Goal: Answer question/provide support

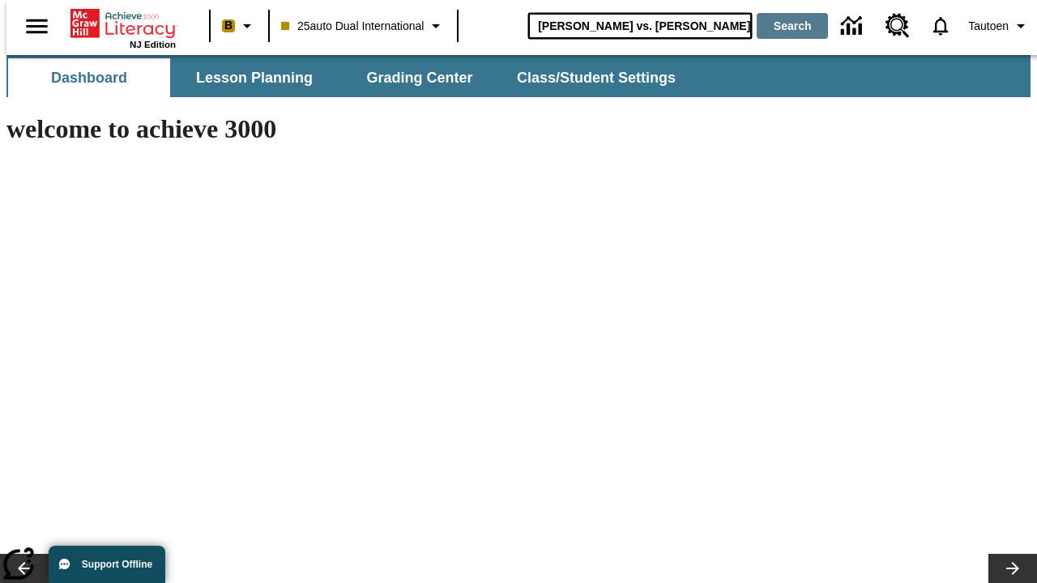
type input "[PERSON_NAME] vs. [PERSON_NAME]"
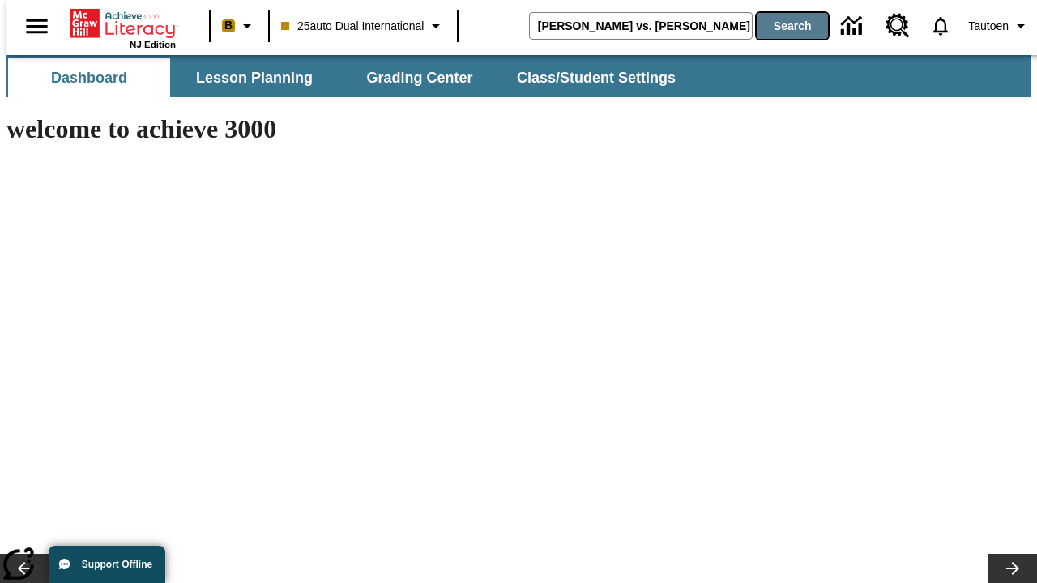
click at [782, 26] on button "Search" at bounding box center [791, 26] width 71 height 26
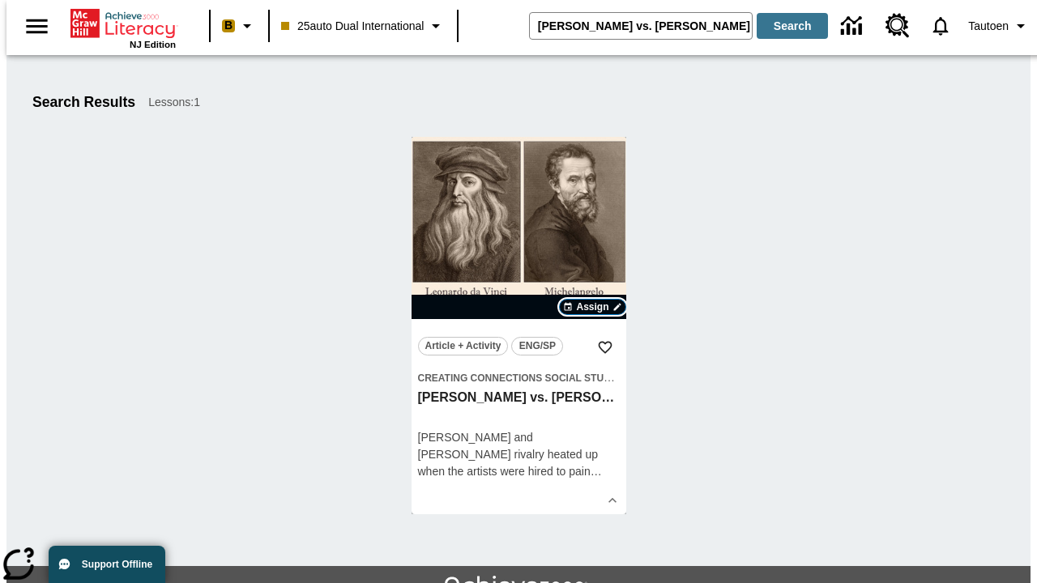
click at [593, 307] on span "Assign" at bounding box center [592, 307] width 32 height 15
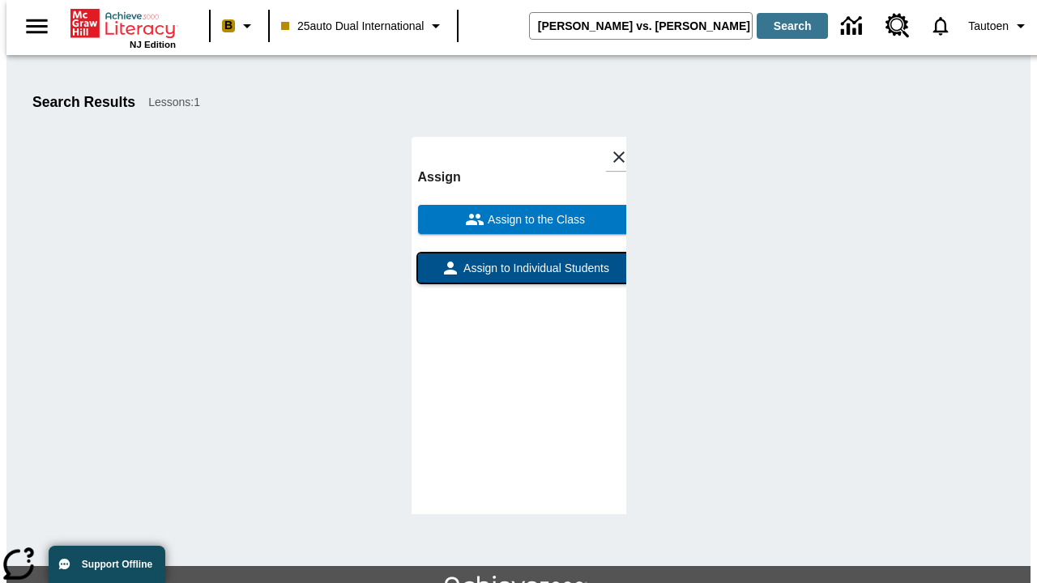
click at [518, 275] on span "Assign to Individual Students" at bounding box center [534, 268] width 149 height 17
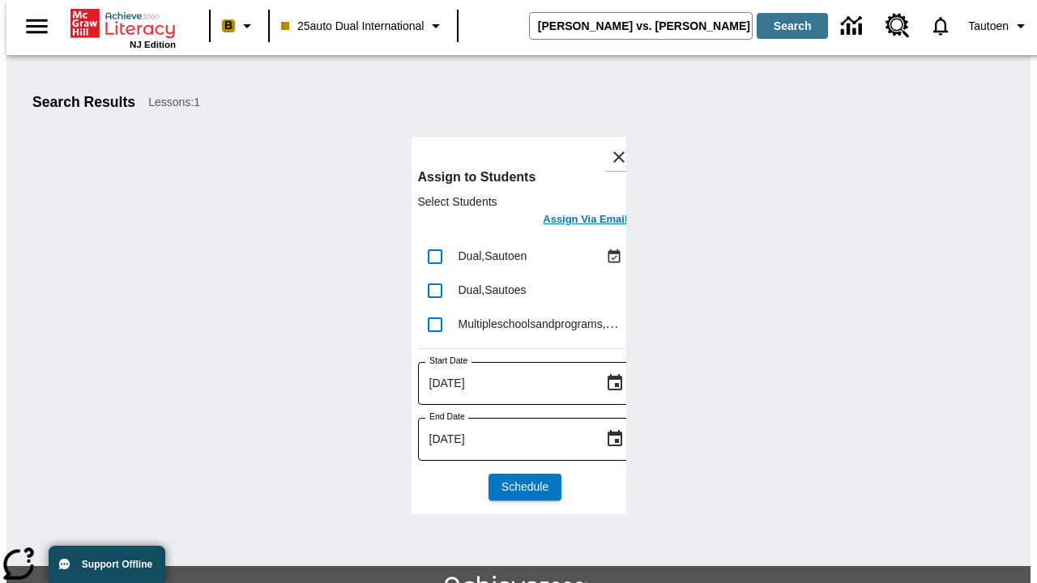
click at [434, 256] on input "lesson details" at bounding box center [435, 257] width 34 height 34
checkbox input "true"
click at [573, 221] on h6 "Assign Via Email" at bounding box center [585, 220] width 84 height 19
